Goal: Transaction & Acquisition: Purchase product/service

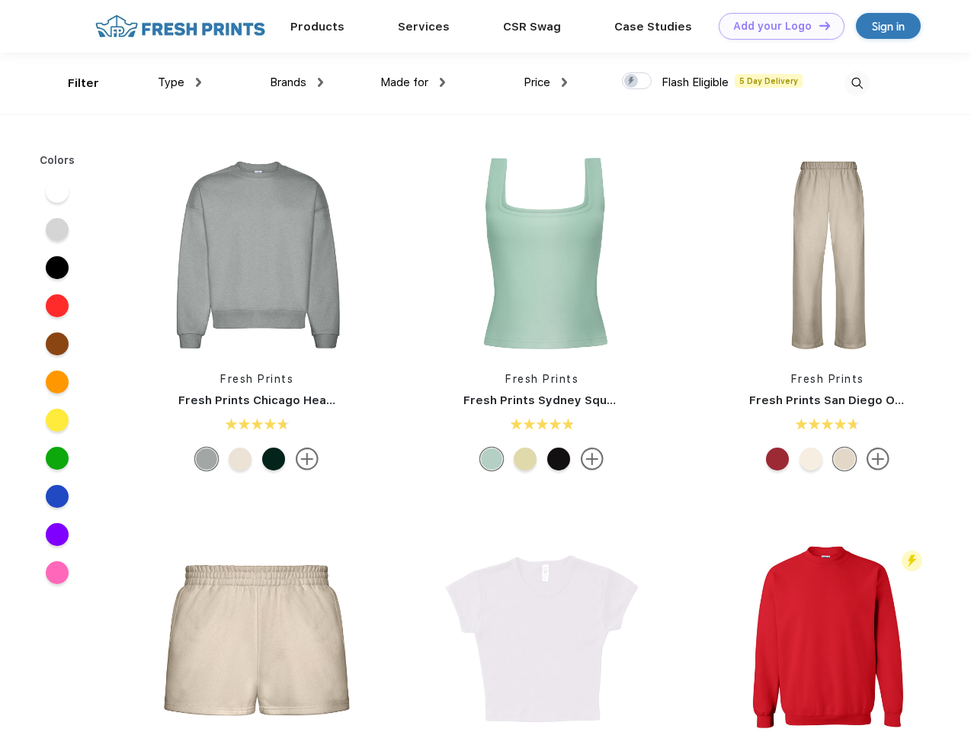
click at [776, 26] on link "Add your Logo Design Tool" at bounding box center [782, 26] width 126 height 27
click at [0, 0] on div "Design Tool" at bounding box center [0, 0] width 0 height 0
click at [818, 25] on link "Add your Logo Design Tool" at bounding box center [782, 26] width 126 height 27
click at [73, 83] on div "Filter" at bounding box center [83, 84] width 31 height 18
click at [180, 82] on span "Type" at bounding box center [171, 82] width 27 height 14
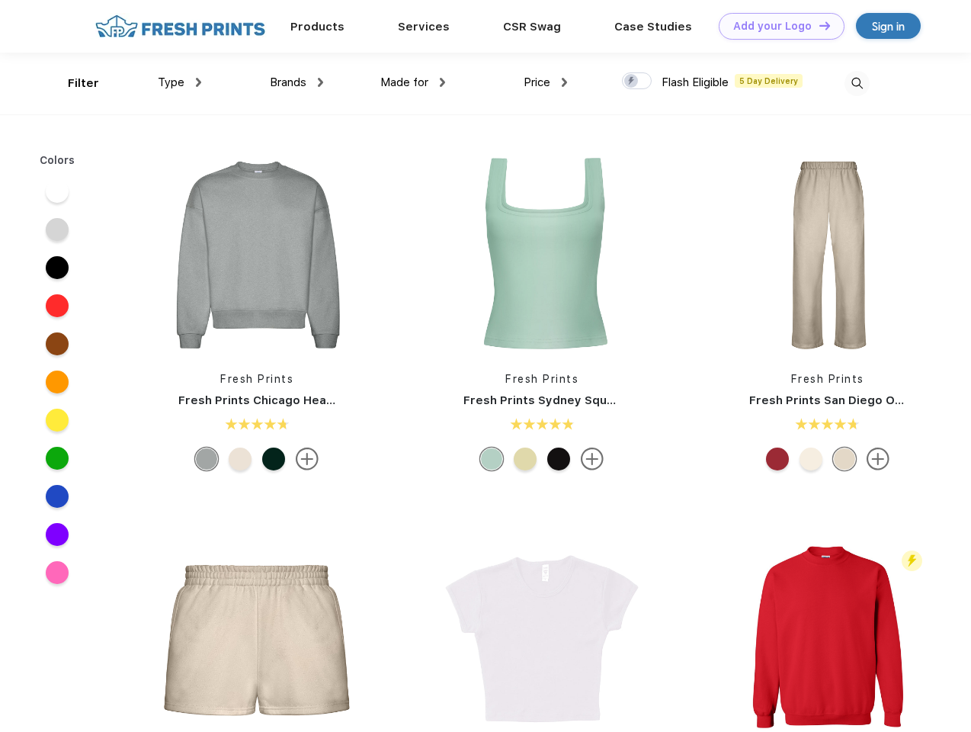
click at [296, 82] on span "Brands" at bounding box center [288, 82] width 37 height 14
click at [413, 82] on span "Made for" at bounding box center [404, 82] width 48 height 14
click at [546, 82] on span "Price" at bounding box center [537, 82] width 27 height 14
click at [637, 82] on div at bounding box center [637, 80] width 30 height 17
click at [632, 82] on input "checkbox" at bounding box center [627, 77] width 10 height 10
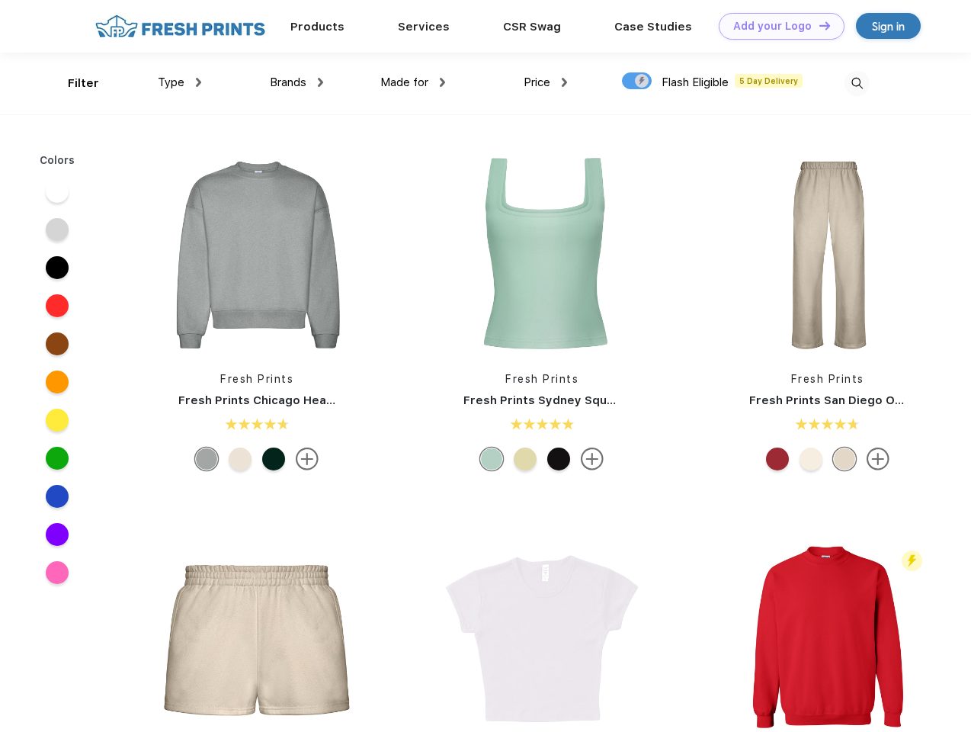
click at [857, 83] on img at bounding box center [856, 83] width 25 height 25
